Goal: Task Accomplishment & Management: Use online tool/utility

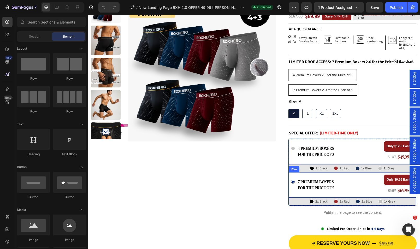
scroll to position [151, 0]
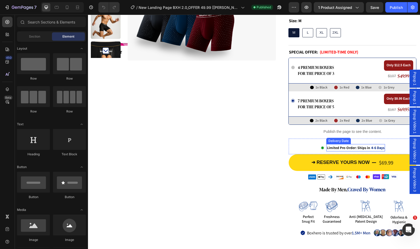
click at [375, 145] on span "4-6 Days" at bounding box center [377, 147] width 13 height 5
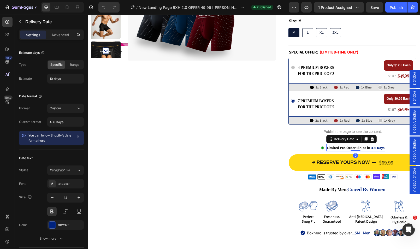
click at [371, 145] on span "4-6 Days" at bounding box center [377, 147] width 13 height 5
click at [68, 124] on input "4-6 Days" at bounding box center [65, 121] width 37 height 9
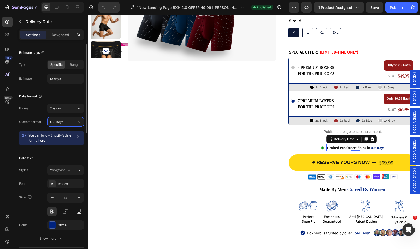
drag, startPoint x: 57, startPoint y: 122, endPoint x: 44, endPoint y: 121, distance: 13.6
click at [44, 121] on div "Custom format 4-6 Days" at bounding box center [51, 121] width 65 height 9
type input "24/48 Hours"
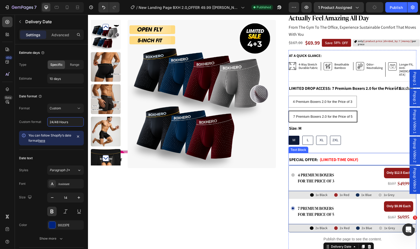
scroll to position [0, 0]
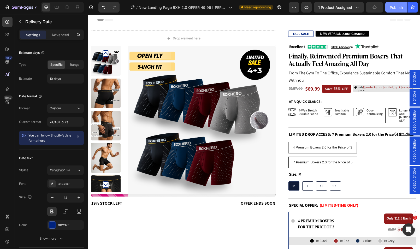
click at [394, 7] on div "Publish" at bounding box center [396, 7] width 13 height 5
